Goal: Task Accomplishment & Management: Use online tool/utility

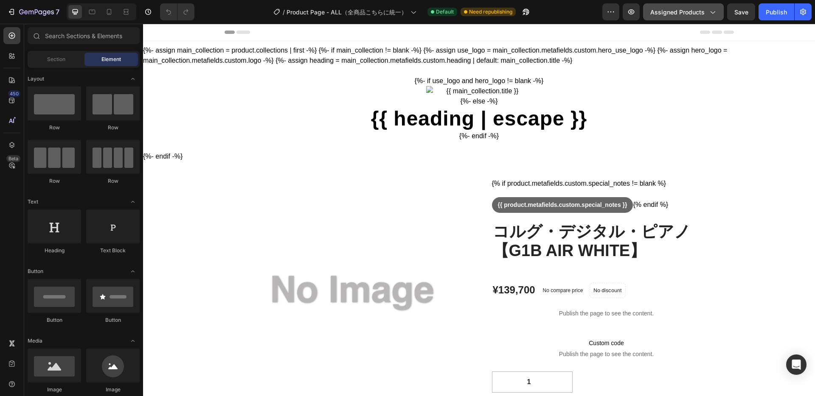
click at [712, 13] on icon "button" at bounding box center [712, 12] width 5 height 3
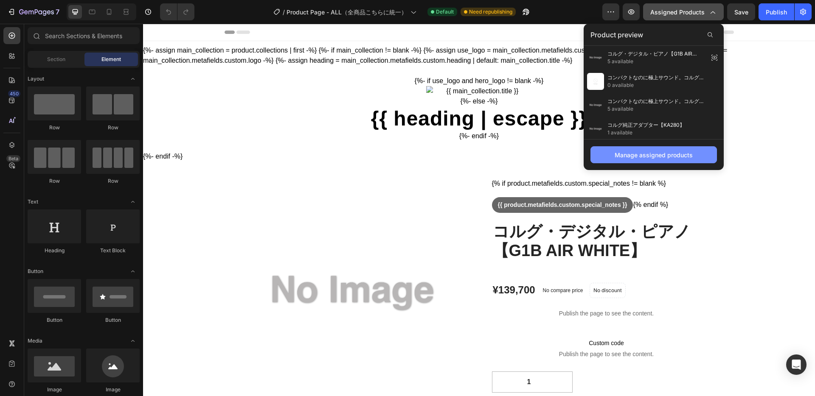
click at [658, 155] on div "Manage assigned products" at bounding box center [653, 155] width 78 height 9
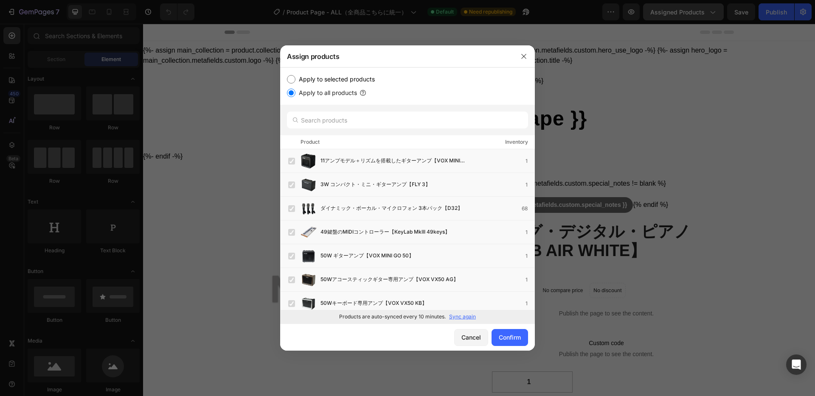
click at [466, 318] on p "Sync again" at bounding box center [462, 317] width 27 height 8
click at [358, 123] on input "text" at bounding box center [407, 120] width 241 height 17
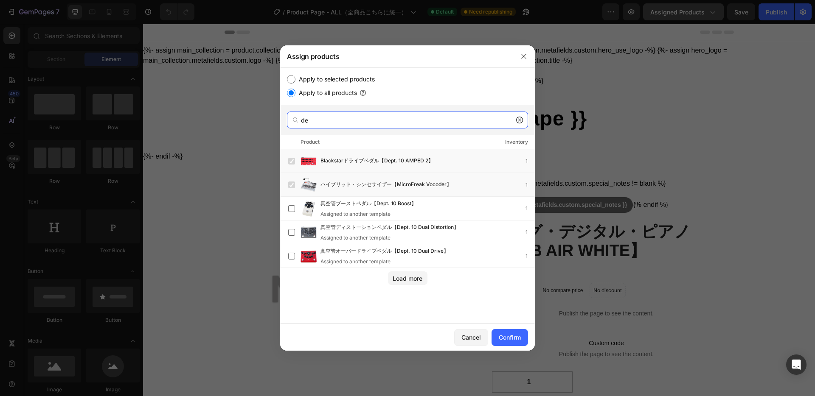
type input "d"
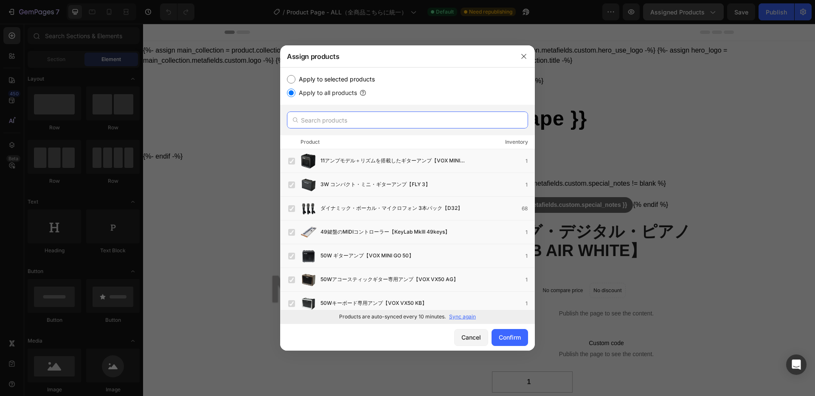
type input "え"
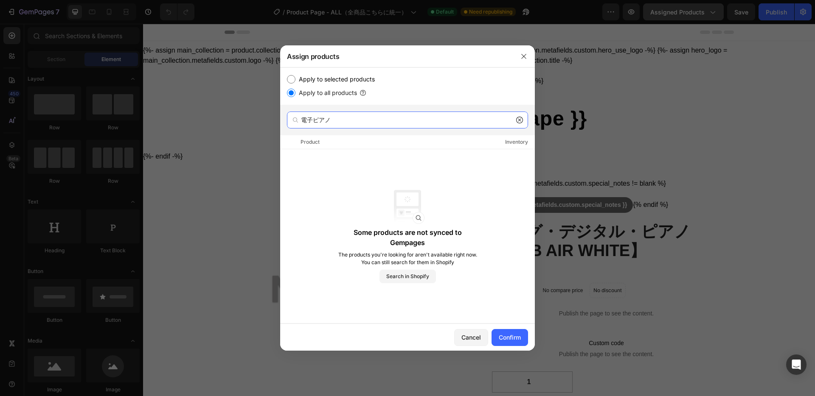
click at [369, 121] on input "電子ピアノ" at bounding box center [407, 120] width 241 height 17
type input "電"
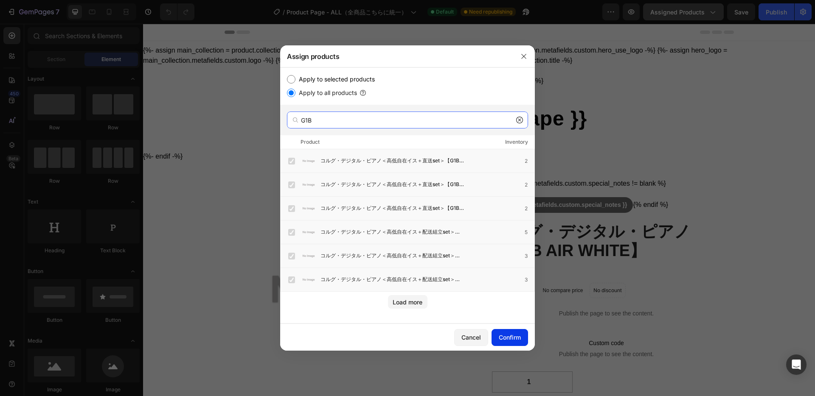
type input "G1B"
click at [515, 339] on div "Confirm" at bounding box center [510, 337] width 22 height 9
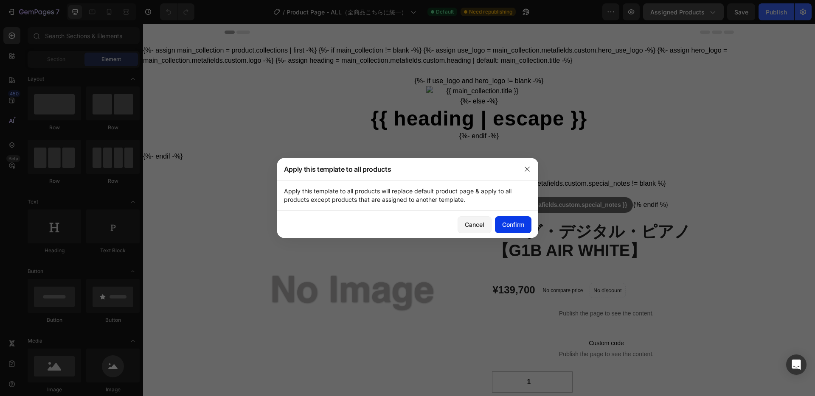
click at [516, 225] on div "Confirm" at bounding box center [513, 224] width 22 height 9
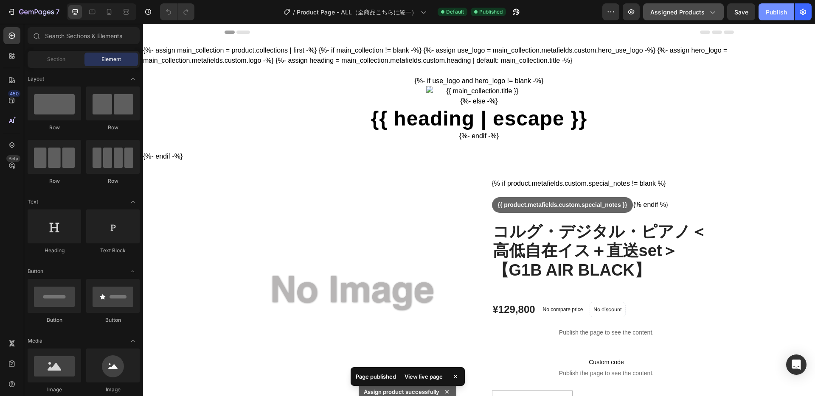
click at [781, 10] on div "Publish" at bounding box center [775, 12] width 21 height 9
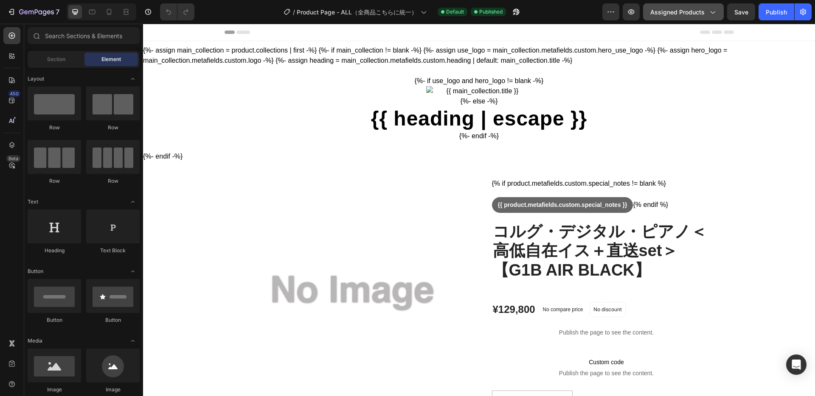
click at [716, 11] on icon "button" at bounding box center [712, 12] width 8 height 8
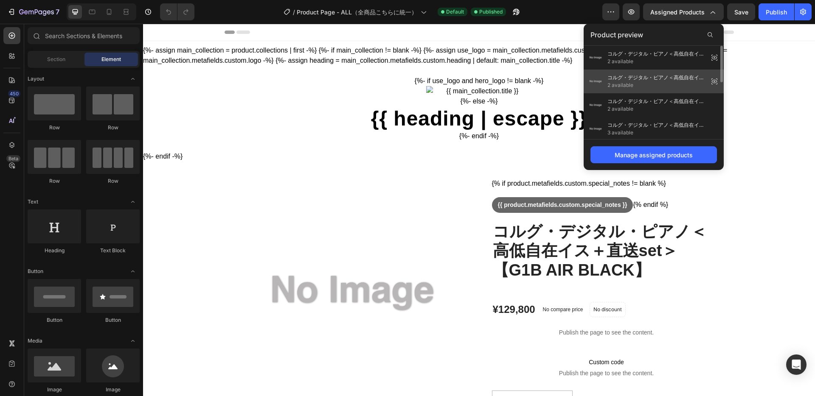
click at [636, 78] on span "コルグ・デジタル・ピアノ＜高低自在イス＋直送set＞【G1B AIR BROWN】" at bounding box center [656, 78] width 98 height 8
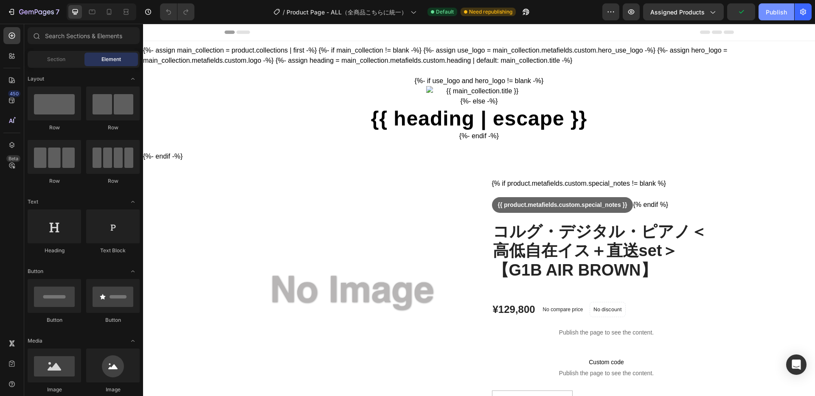
click at [768, 14] on div "Publish" at bounding box center [775, 12] width 21 height 9
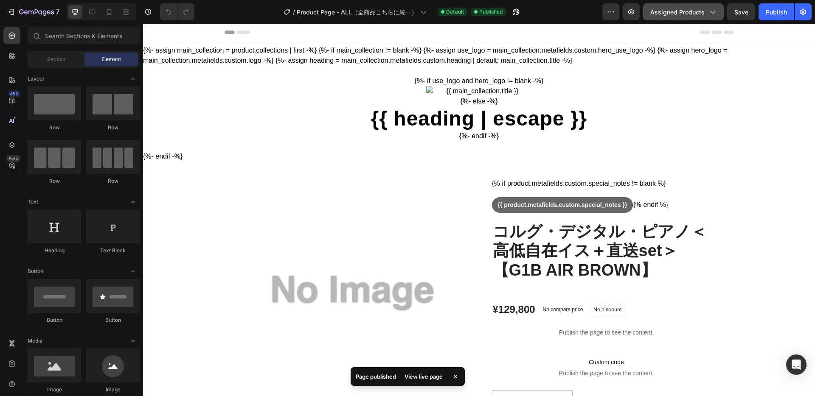
click at [701, 9] on span "Assigned Products" at bounding box center [677, 12] width 54 height 9
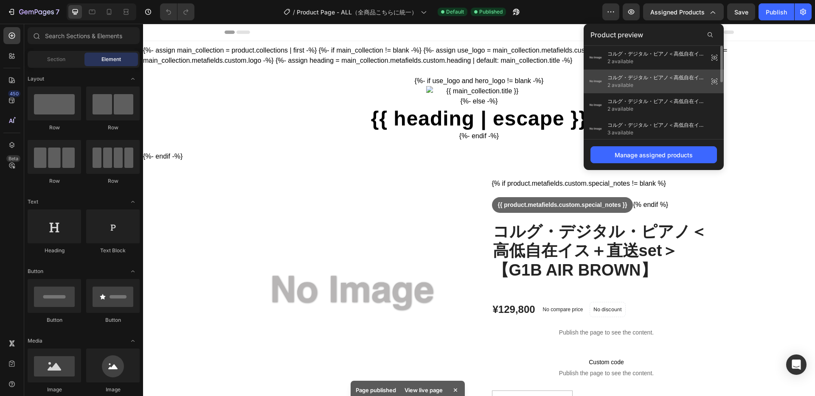
click at [645, 76] on span "コルグ・デジタル・ピアノ＜高低自在イス＋直送set＞【G1B AIR BLACK】" at bounding box center [656, 78] width 98 height 8
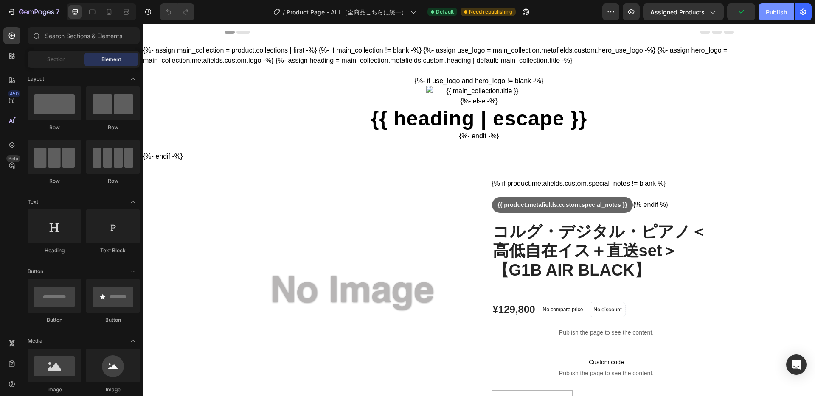
click at [778, 11] on div "Publish" at bounding box center [775, 12] width 21 height 9
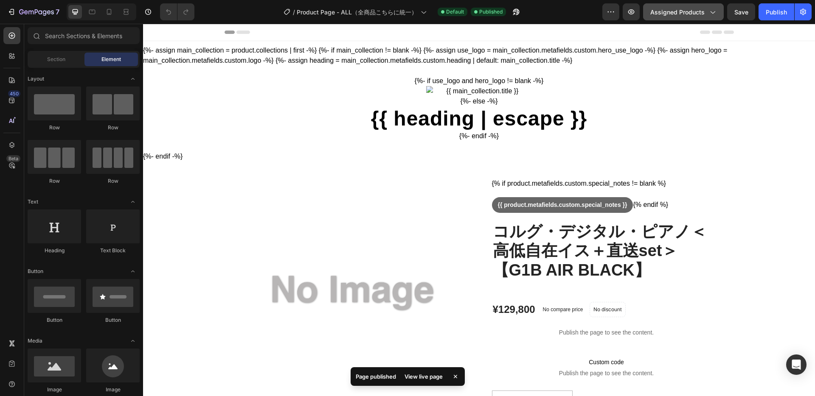
click at [684, 13] on span "Assigned Products" at bounding box center [677, 12] width 54 height 9
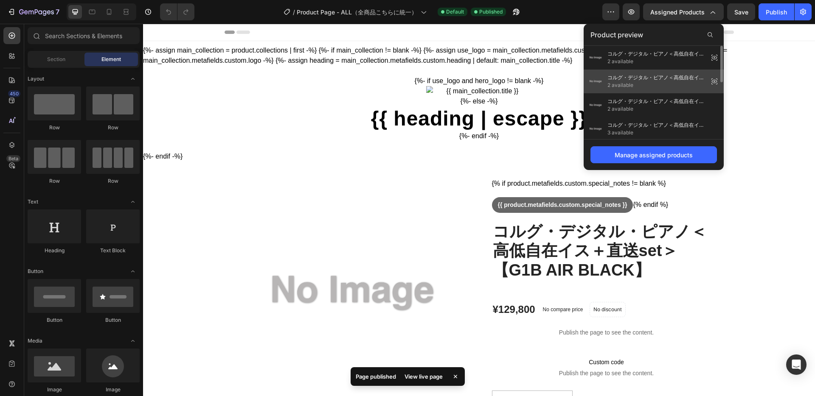
click at [656, 80] on span "コルグ・デジタル・ピアノ＜高低自在イス＋直送set＞【G1B AIR BROWN】" at bounding box center [656, 78] width 98 height 8
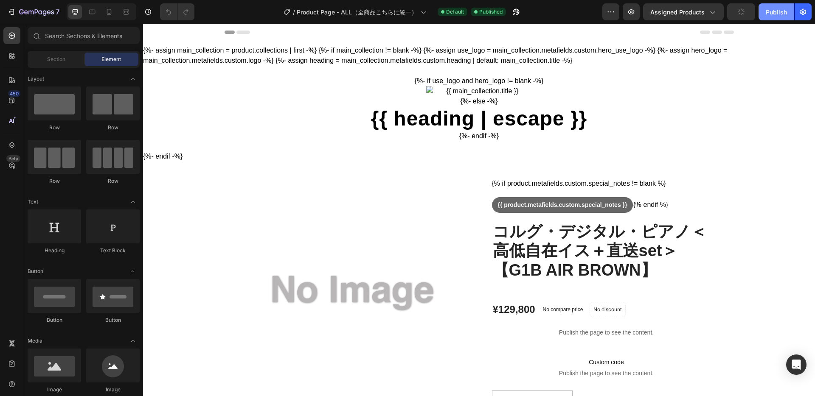
click at [774, 10] on div "Publish" at bounding box center [775, 12] width 21 height 9
click at [682, 11] on span "Assigned Products" at bounding box center [677, 12] width 54 height 9
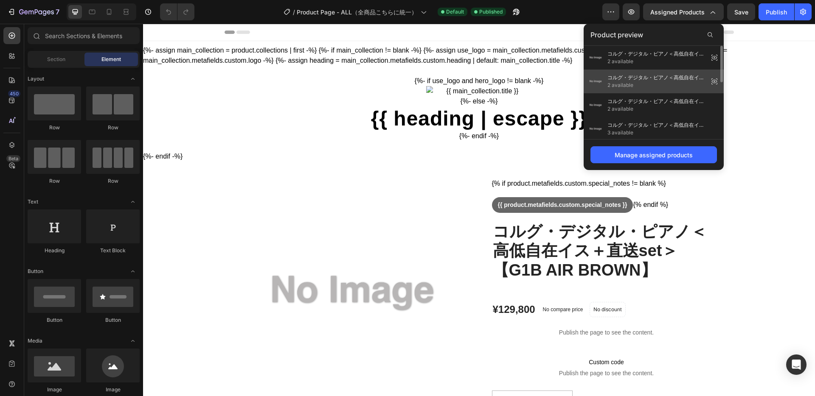
click at [667, 80] on span "コルグ・デジタル・ピアノ＜高低自在イス＋直送set＞【G1B AIR BLACK】" at bounding box center [656, 78] width 98 height 8
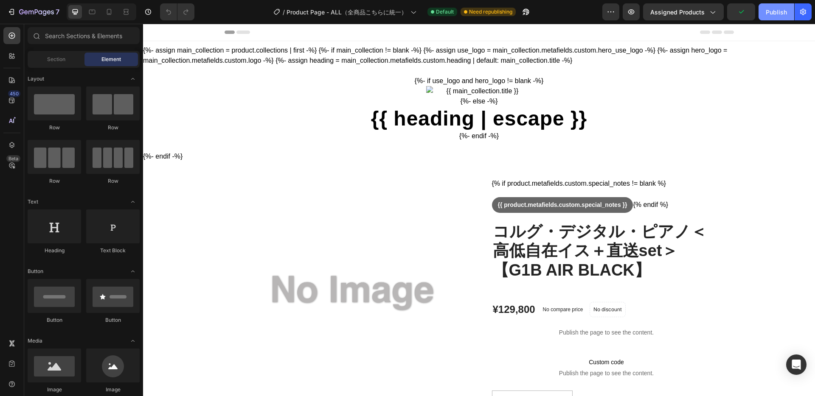
click at [773, 14] on div "Publish" at bounding box center [775, 12] width 21 height 9
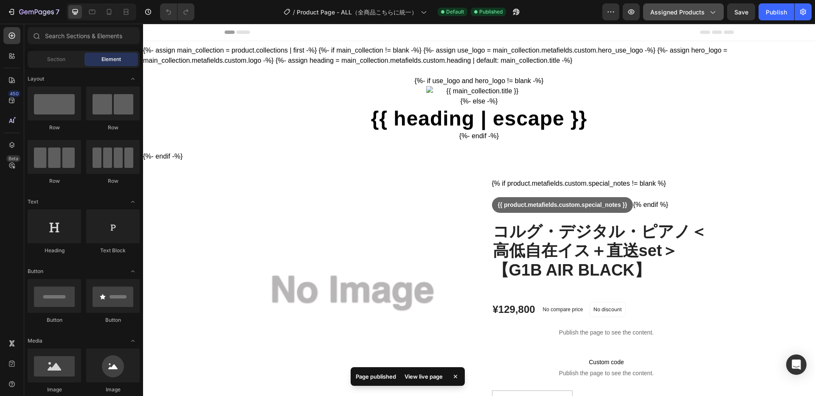
click at [689, 13] on span "Assigned Products" at bounding box center [677, 12] width 54 height 9
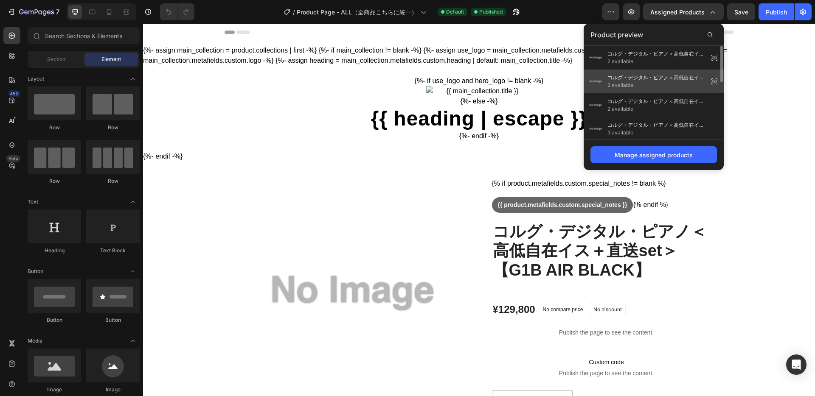
click at [658, 81] on span "コルグ・デジタル・ピアノ＜高低自在イス＋直送set＞【G1B AIR BROWN】" at bounding box center [656, 78] width 98 height 8
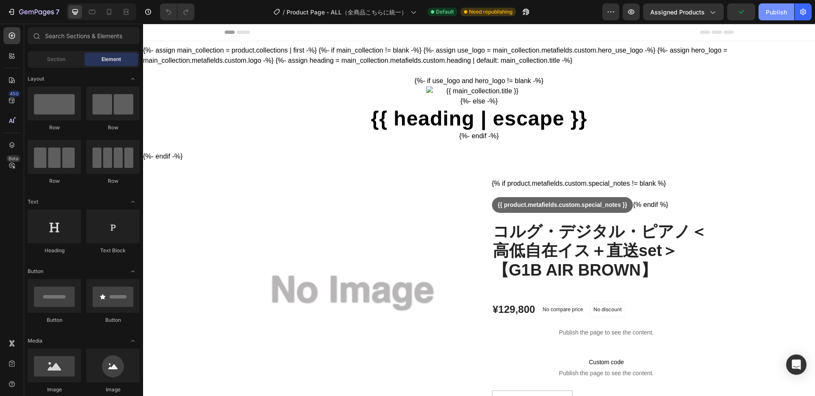
click at [775, 10] on div "Publish" at bounding box center [775, 12] width 21 height 9
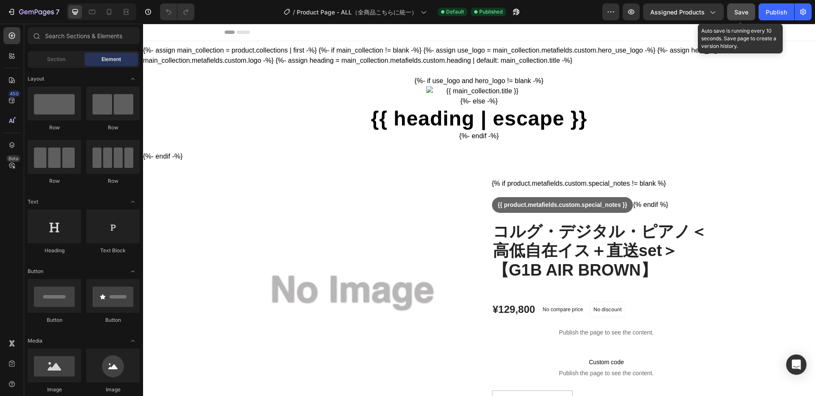
click at [741, 12] on span "Save" at bounding box center [741, 11] width 14 height 7
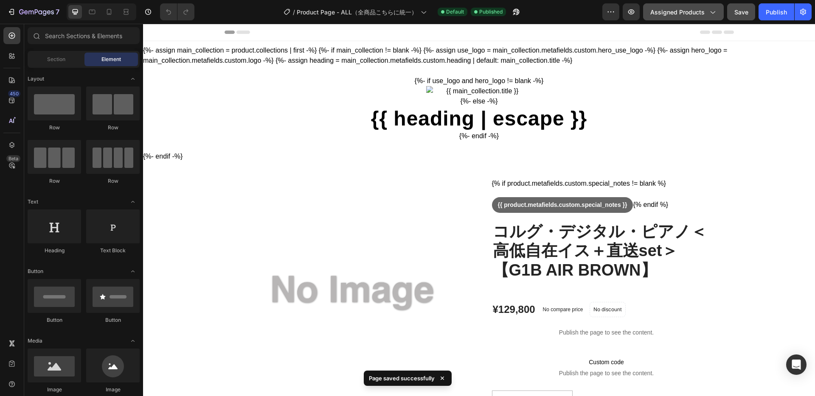
click at [673, 12] on span "Assigned Products" at bounding box center [677, 12] width 54 height 9
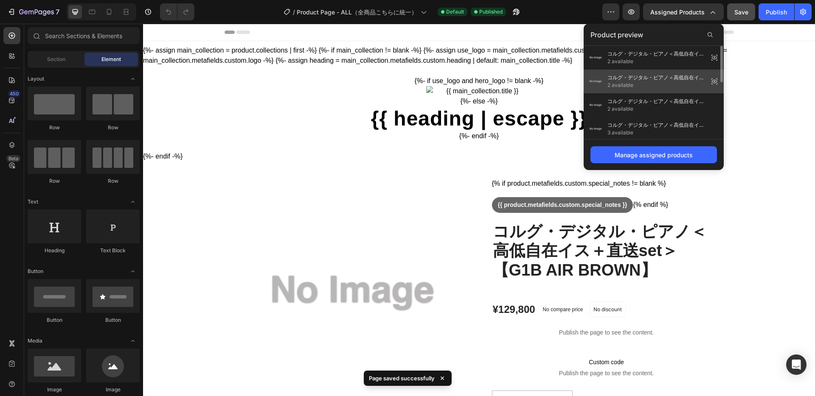
click at [653, 78] on span "コルグ・デジタル・ピアノ＜高低自在イス＋直送set＞【G1B AIR BLACK】" at bounding box center [656, 78] width 98 height 8
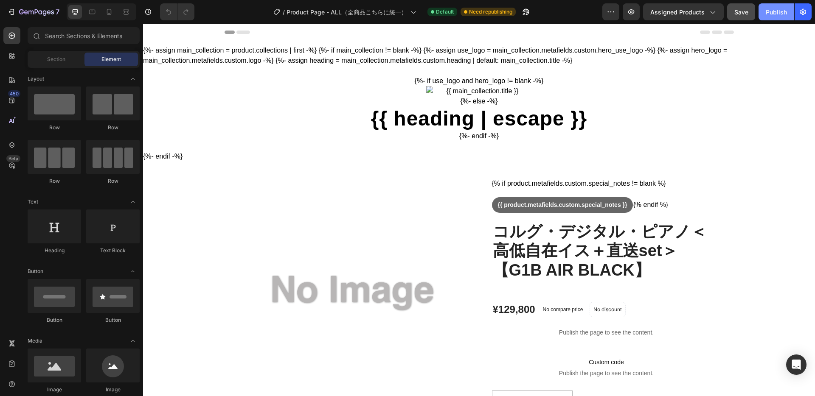
click at [772, 14] on div "Publish" at bounding box center [775, 12] width 21 height 9
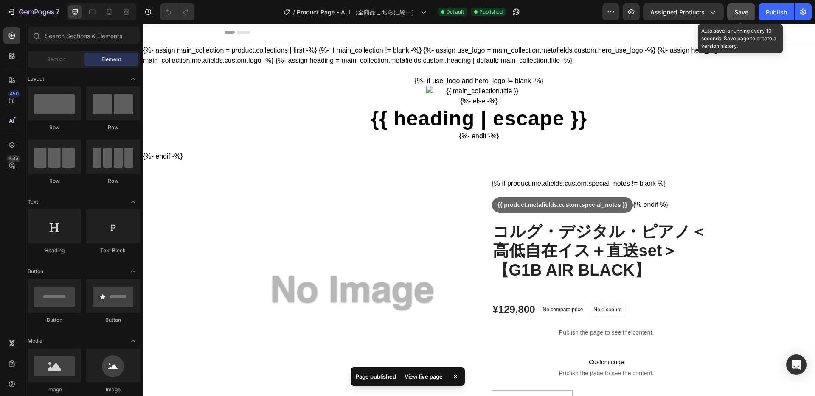
click at [739, 10] on span "Save" at bounding box center [741, 11] width 14 height 7
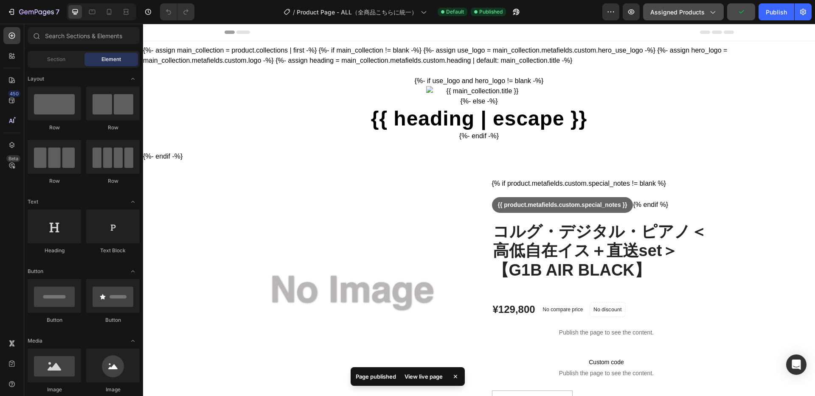
click at [696, 15] on span "Assigned Products" at bounding box center [677, 12] width 54 height 9
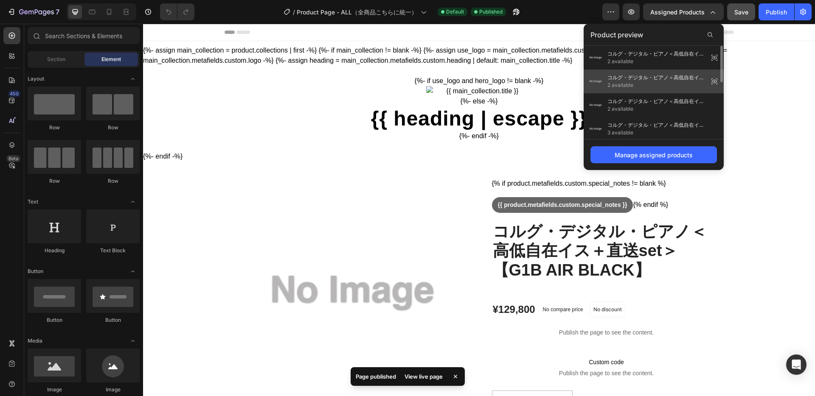
click at [689, 80] on span "コルグ・デジタル・ピアノ＜高低自在イス＋直送set＞【G1B AIR BROWN】" at bounding box center [656, 78] width 98 height 8
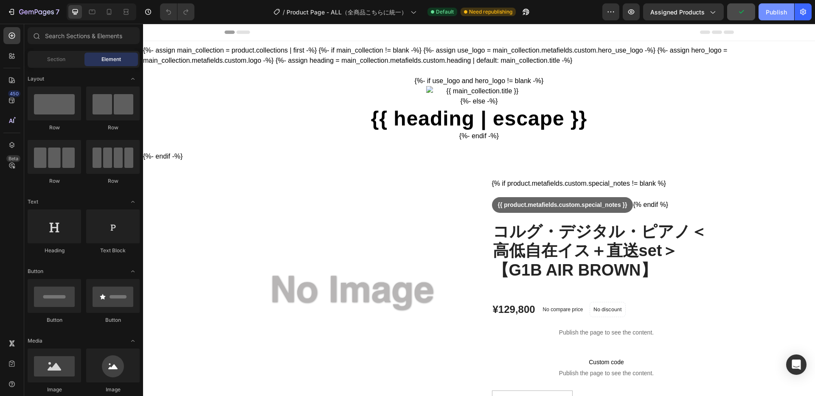
click at [775, 12] on div "Publish" at bounding box center [775, 12] width 21 height 9
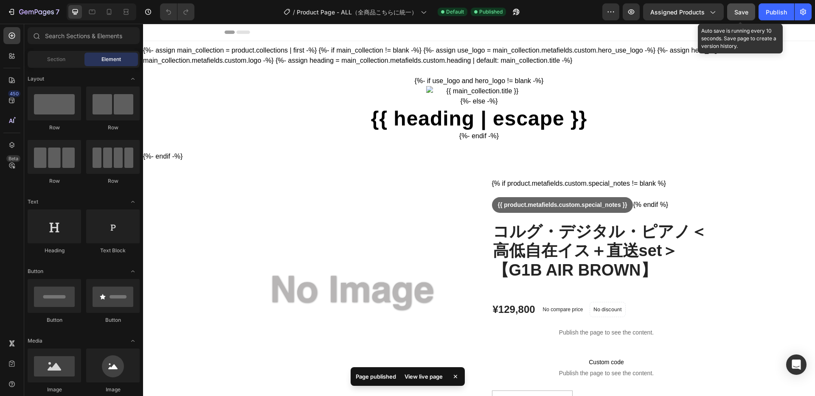
click at [739, 11] on span "Save" at bounding box center [741, 11] width 14 height 7
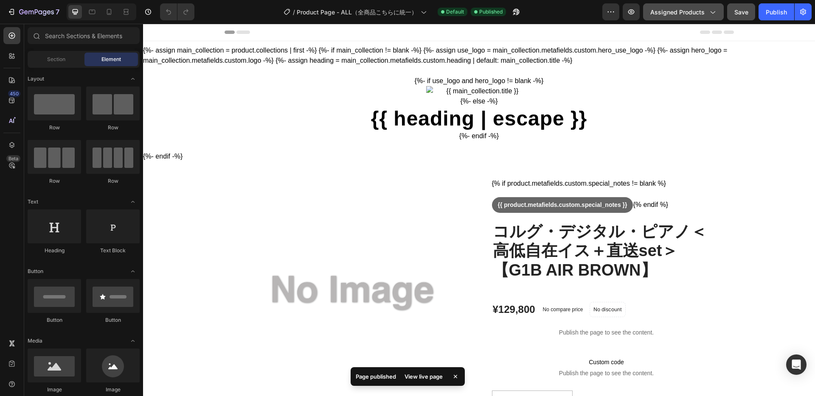
click at [714, 10] on icon "button" at bounding box center [712, 12] width 8 height 8
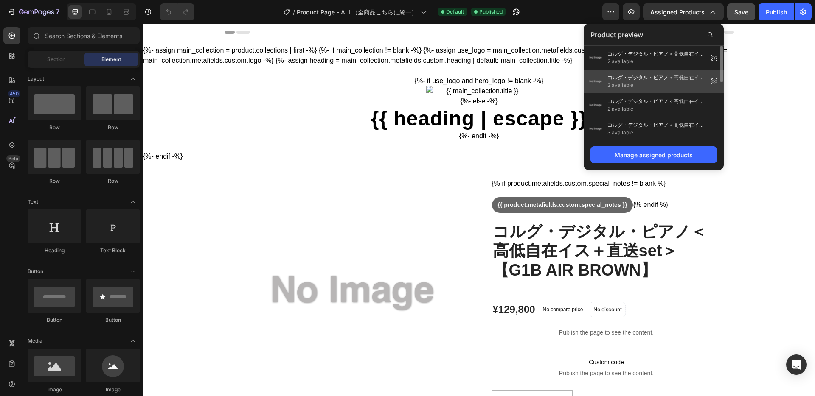
click at [684, 76] on span "コルグ・デジタル・ピアノ＜高低自在イス＋直送set＞【G1B AIR BLACK】" at bounding box center [656, 78] width 98 height 8
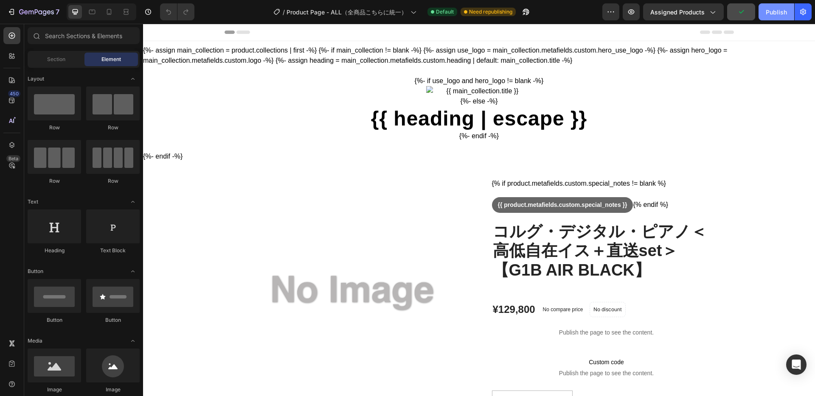
click at [777, 13] on div "Publish" at bounding box center [775, 12] width 21 height 9
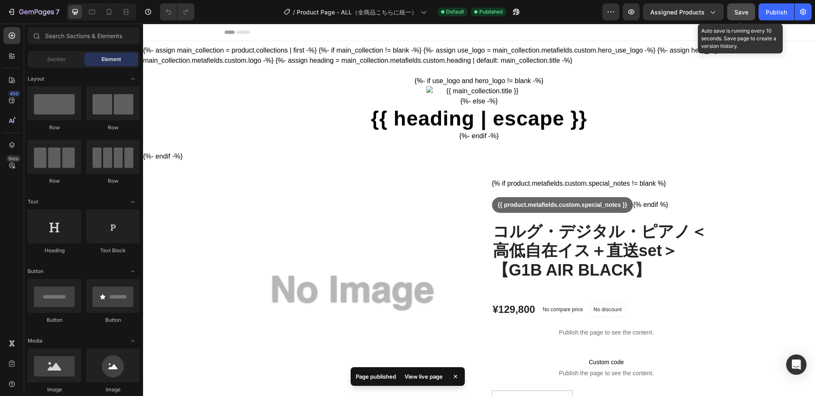
click at [743, 11] on span "Save" at bounding box center [741, 11] width 14 height 7
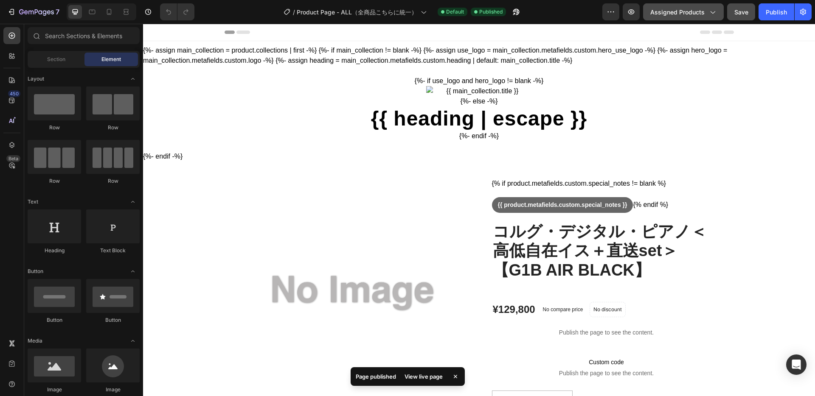
click at [704, 13] on span "Assigned Products" at bounding box center [677, 12] width 54 height 9
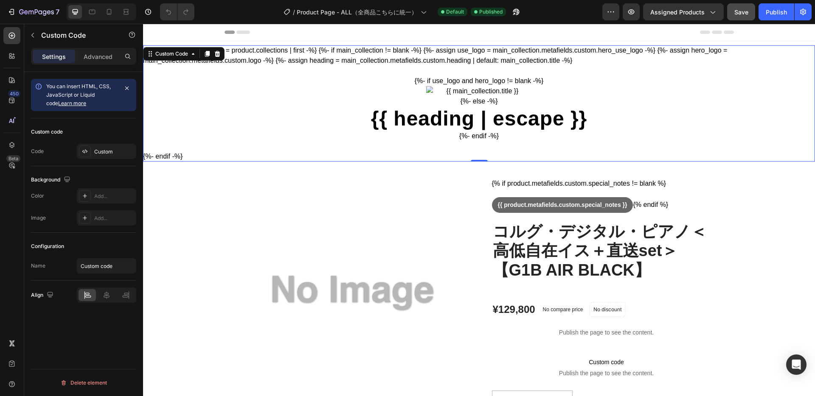
click at [777, 121] on h1 "{{ heading | escape }}" at bounding box center [479, 119] width 672 height 25
click at [630, 9] on icon "button" at bounding box center [631, 12] width 8 height 8
click at [516, 14] on icon "button" at bounding box center [516, 12] width 8 height 8
click at [12, 10] on icon "button" at bounding box center [11, 12] width 8 height 8
